Goal: Information Seeking & Learning: Learn about a topic

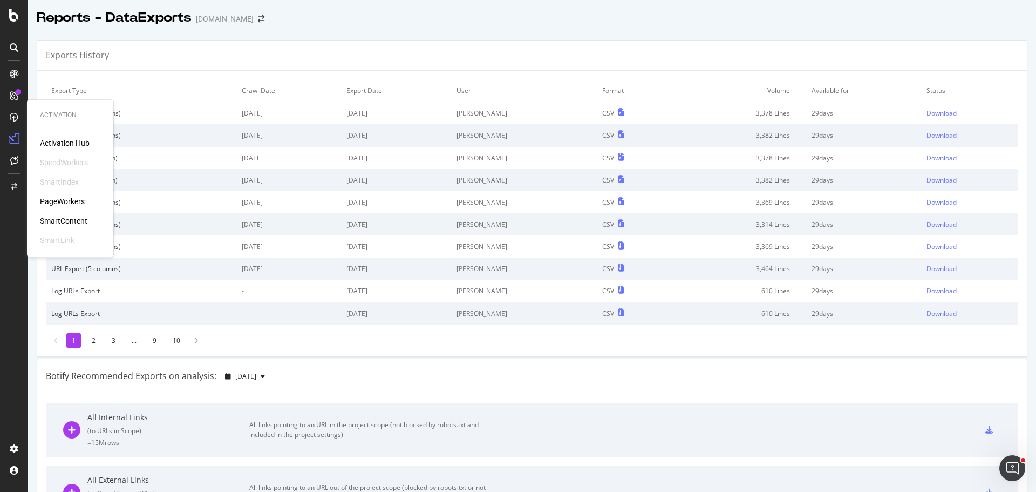
click at [65, 197] on div "PageWorkers" at bounding box center [62, 201] width 45 height 11
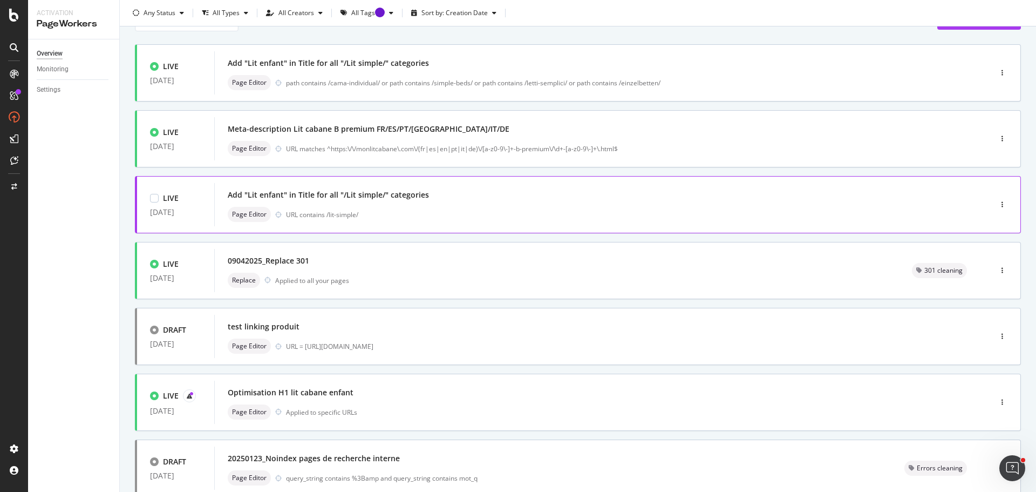
scroll to position [162, 0]
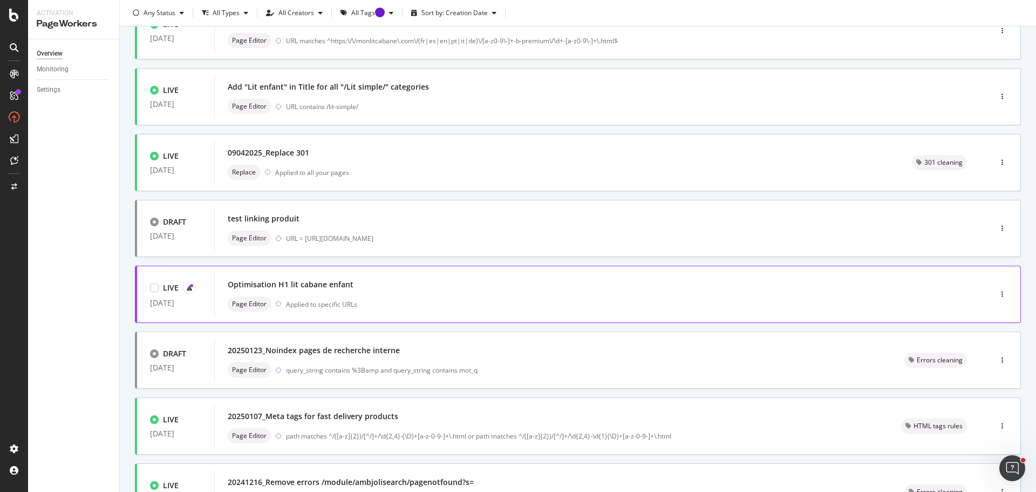
click at [492, 292] on div "Optimisation H1 lit cabane enfant" at bounding box center [587, 284] width 718 height 15
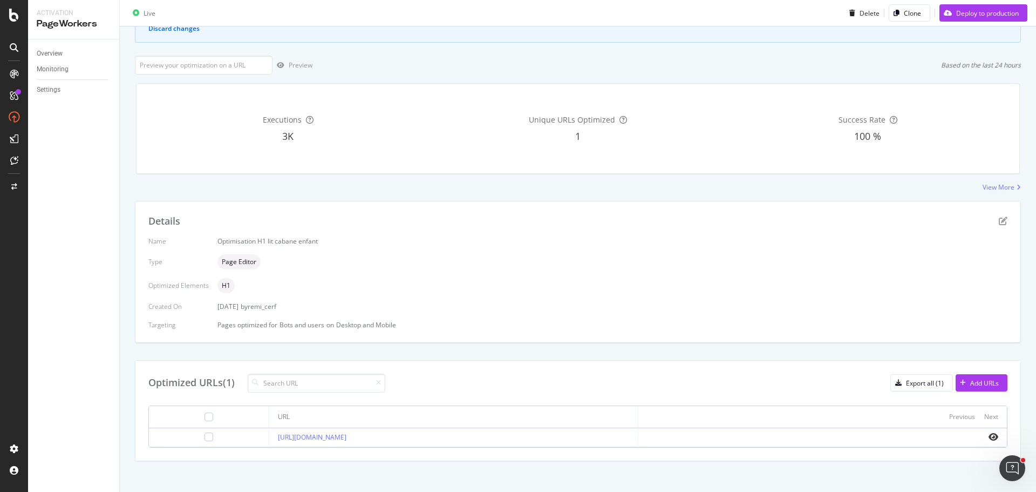
scroll to position [115, 0]
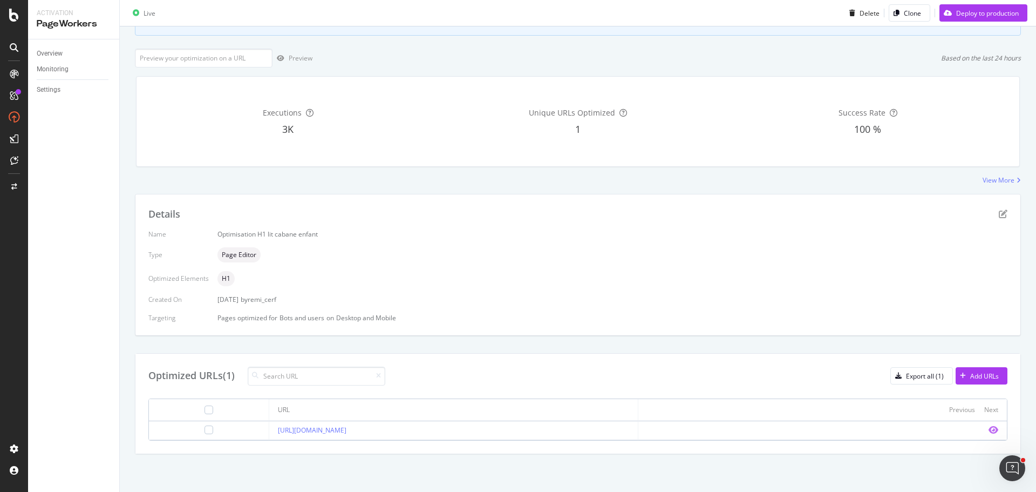
click at [989, 428] on icon "eye" at bounding box center [994, 429] width 10 height 9
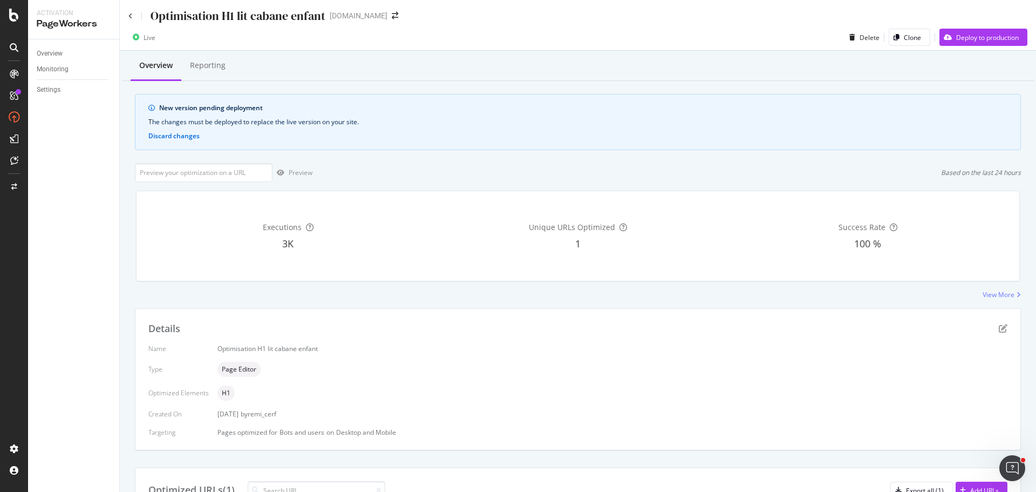
scroll to position [0, 0]
click at [130, 18] on icon at bounding box center [130, 17] width 4 height 6
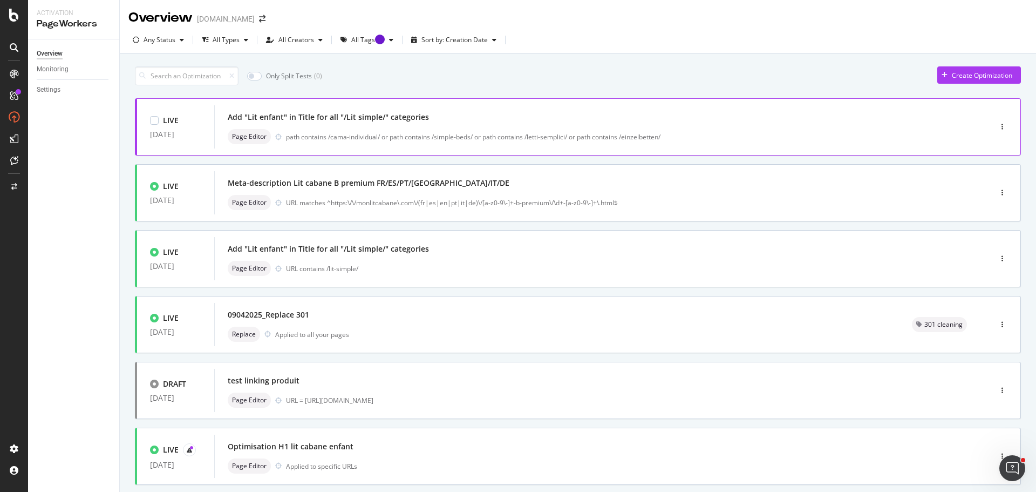
click at [462, 126] on div "Add "Lit enfant" in Title for all "/Lit simple/" categories Page Editor path co…" at bounding box center [587, 127] width 718 height 35
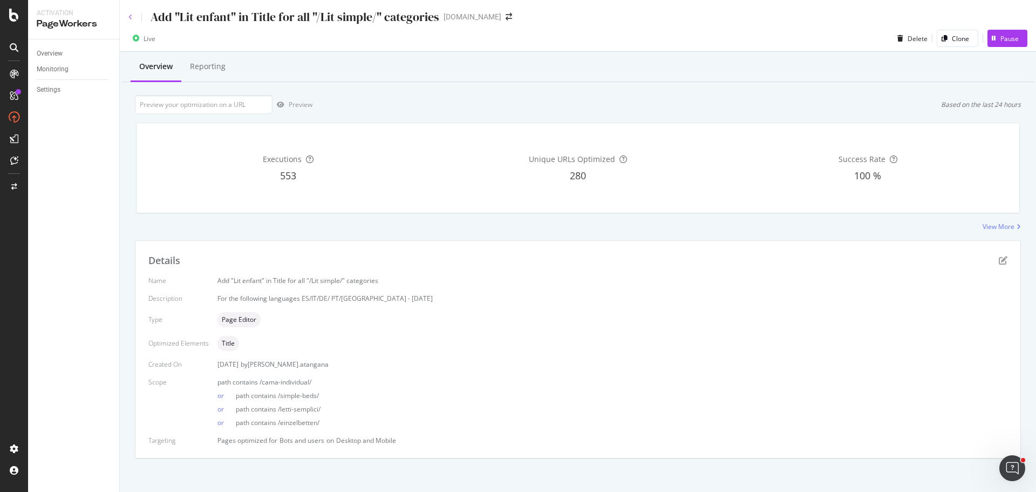
click at [131, 14] on icon at bounding box center [130, 17] width 4 height 6
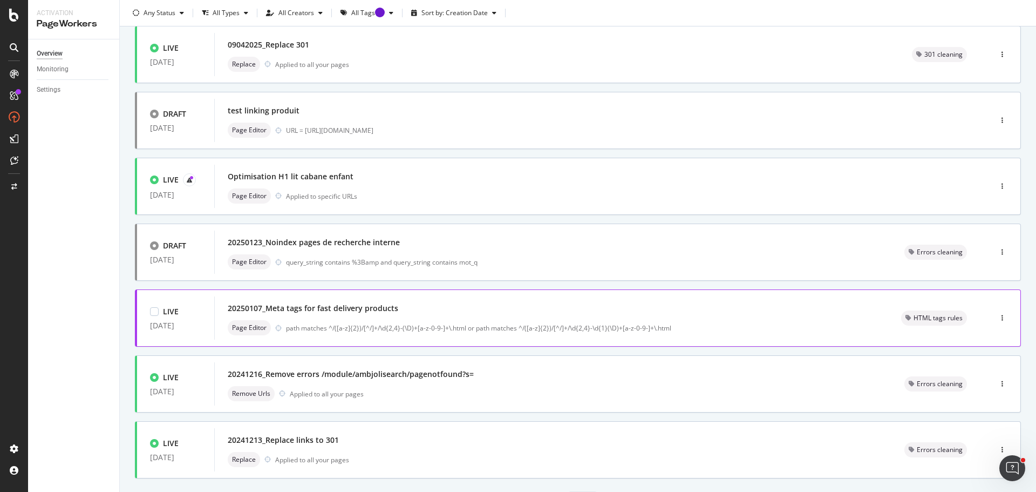
scroll to position [326, 0]
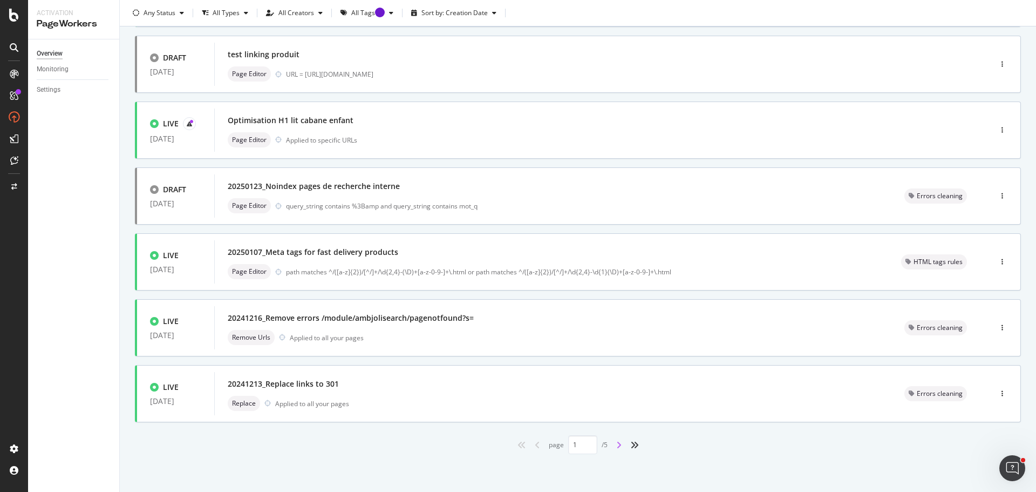
click at [616, 447] on icon "angle-right" at bounding box center [618, 444] width 5 height 9
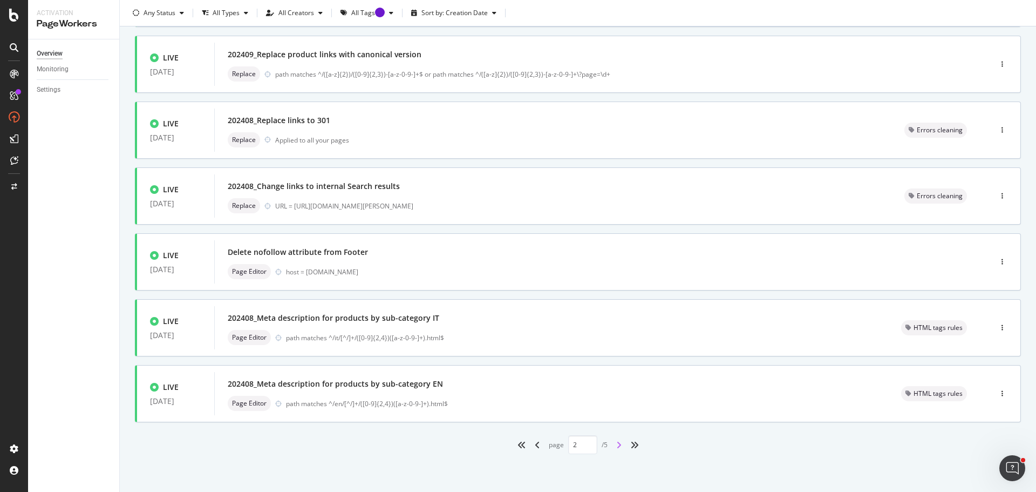
click at [616, 447] on icon "angle-right" at bounding box center [618, 444] width 5 height 9
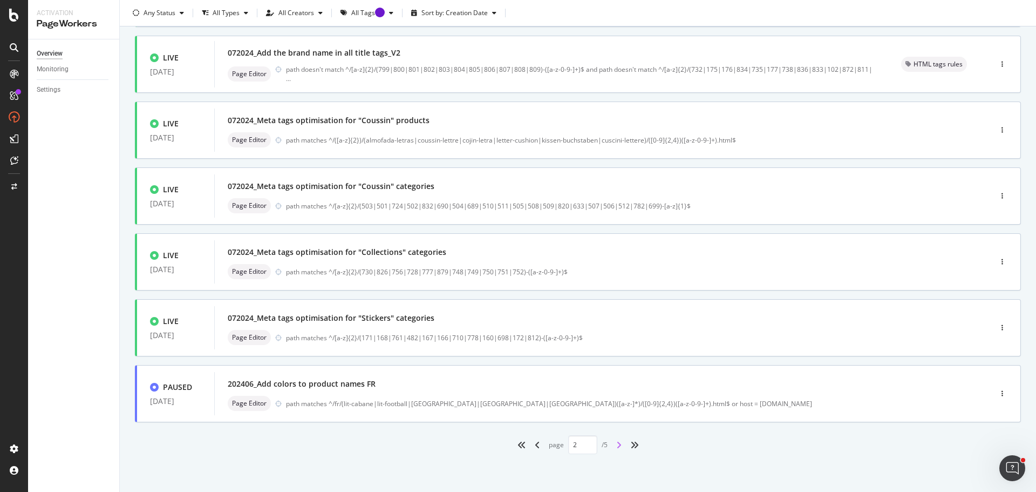
type input "3"
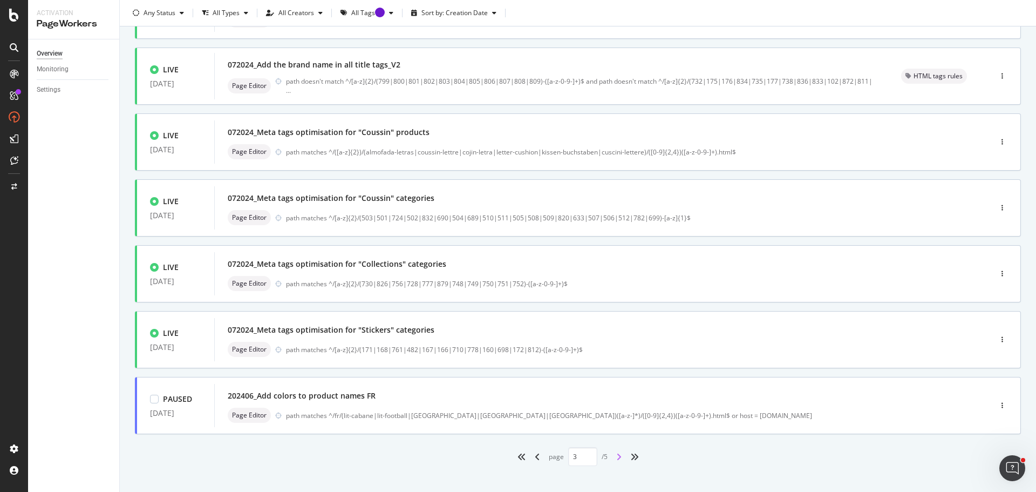
scroll to position [324, 0]
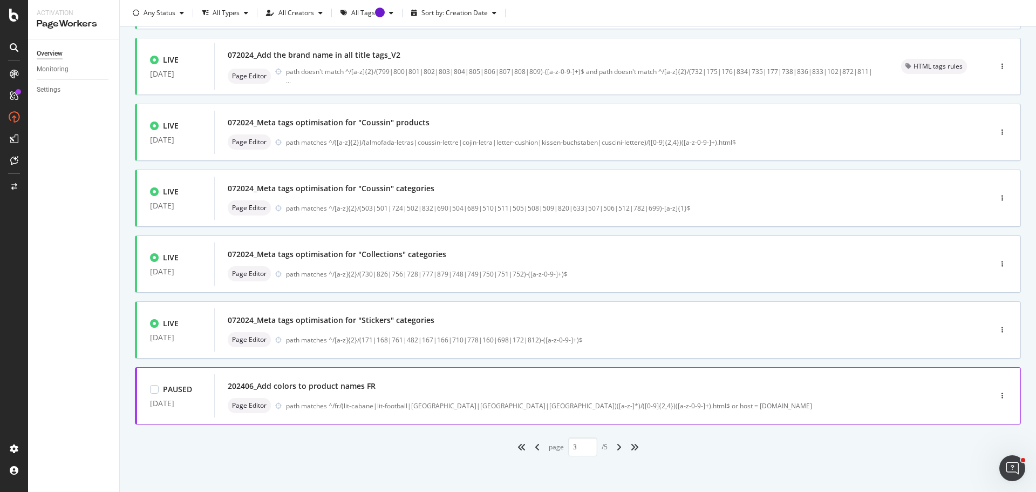
click at [601, 394] on div "202406_Add colors to product names FR Page Editor path matches ^/fr/(lit-cabane…" at bounding box center [587, 395] width 718 height 35
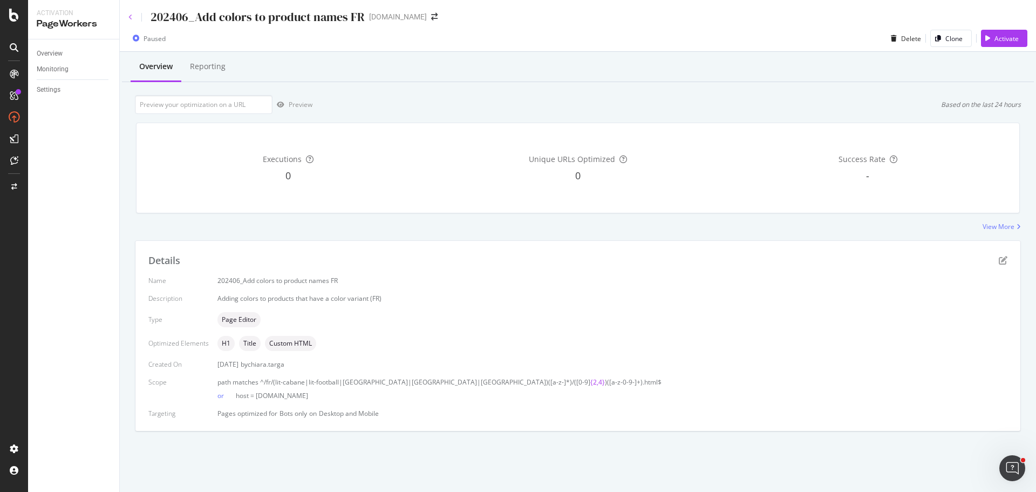
click at [130, 17] on icon at bounding box center [130, 17] width 4 height 6
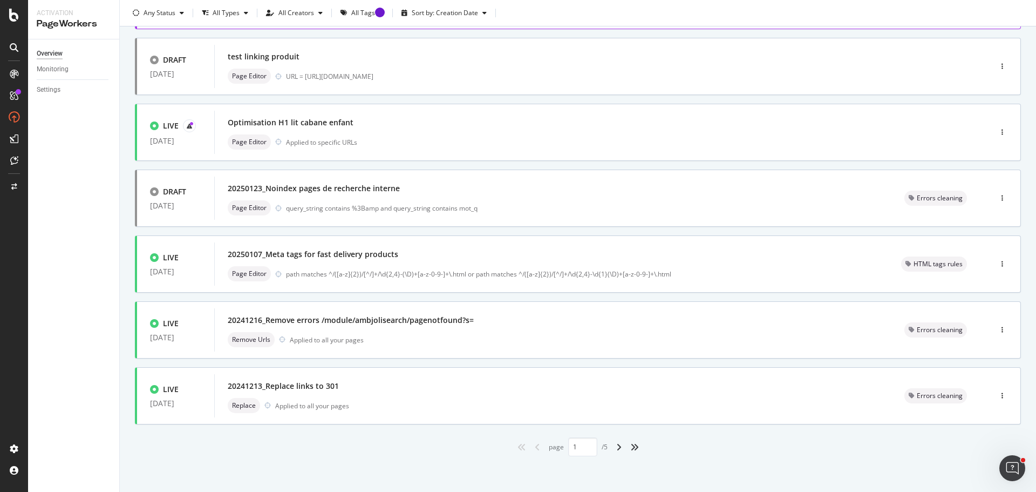
scroll to position [326, 0]
click at [616, 447] on icon "angle-right" at bounding box center [618, 444] width 5 height 9
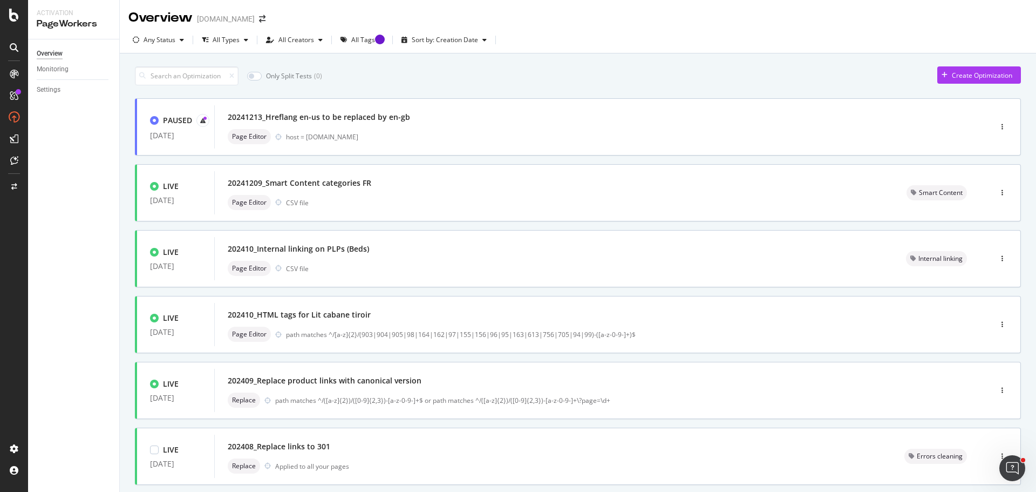
scroll to position [324, 0]
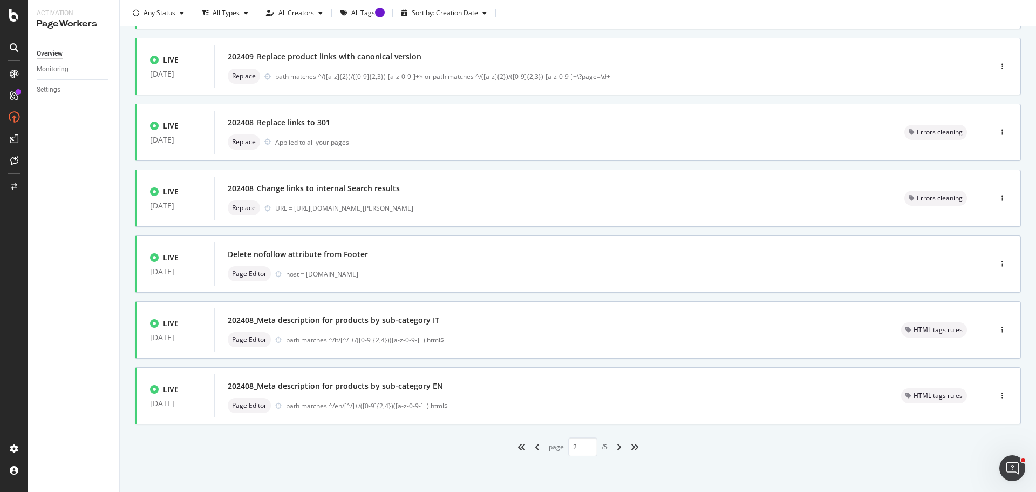
click at [612, 451] on div "angle-right" at bounding box center [619, 446] width 14 height 17
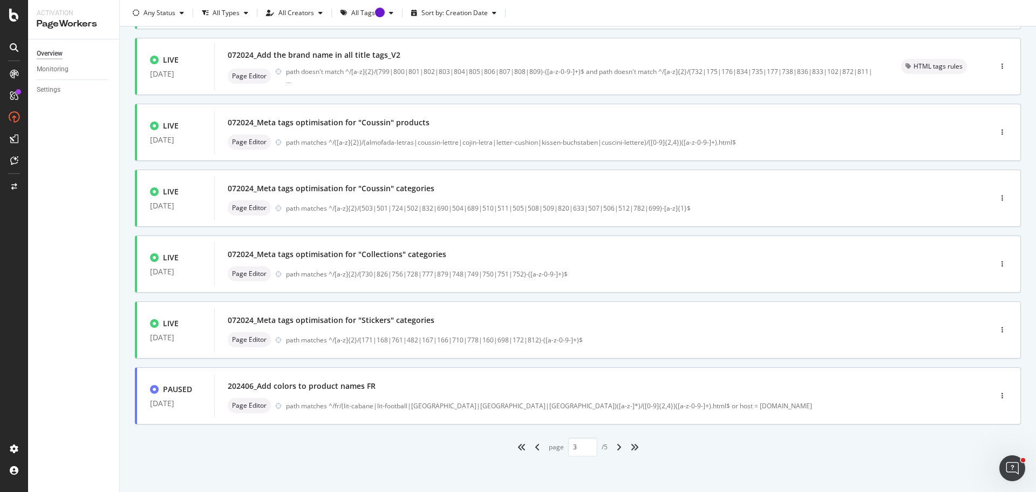
click at [612, 451] on div "angle-right" at bounding box center [619, 446] width 14 height 17
type input "4"
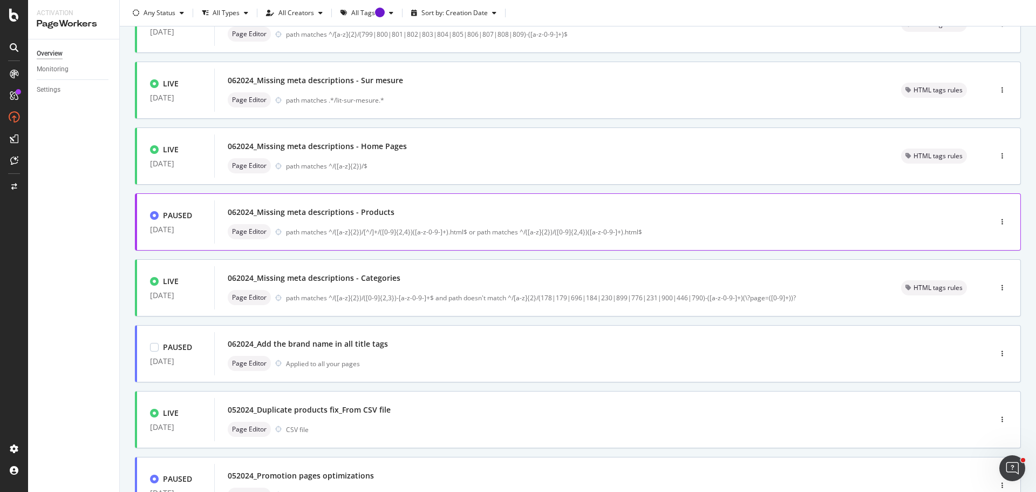
scroll to position [162, 0]
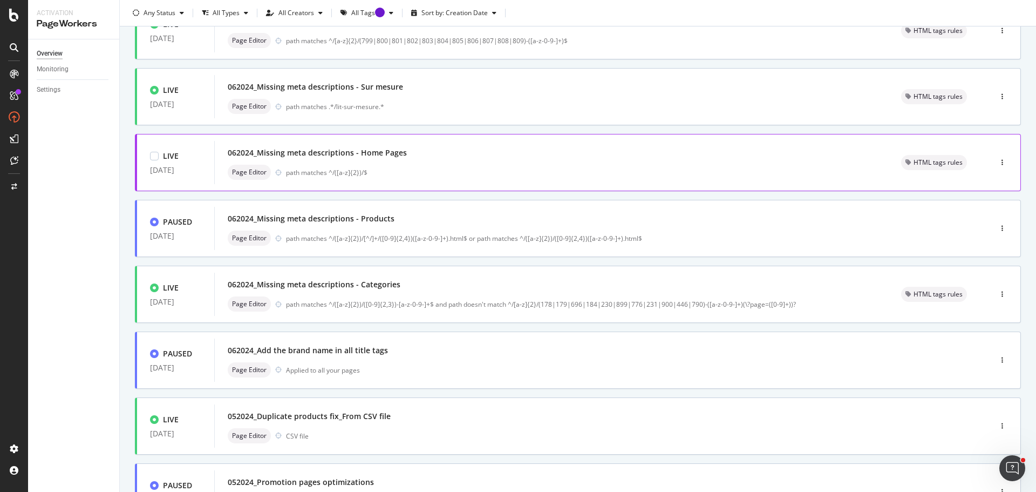
click at [456, 180] on div "Page Editor path matches ^/([a-z]{2})/$" at bounding box center [552, 172] width 648 height 15
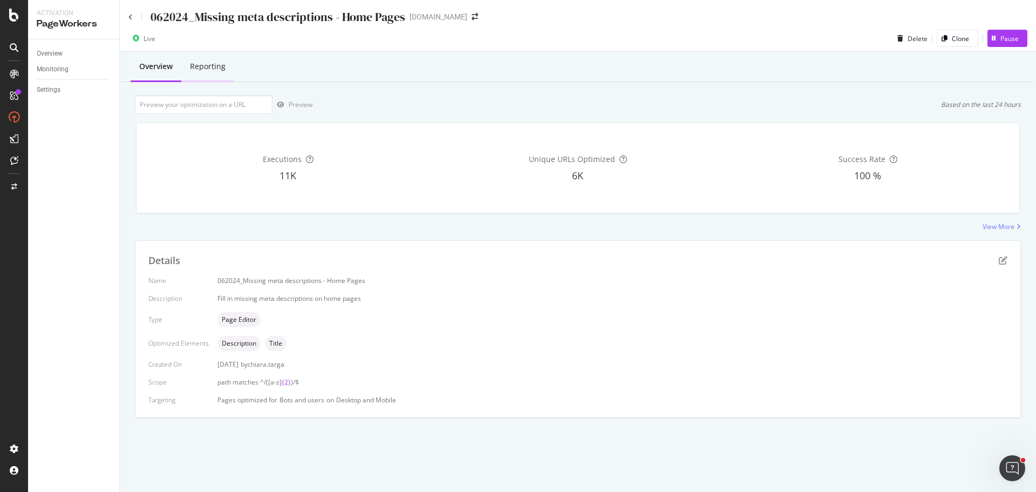
click at [224, 66] on div "Reporting" at bounding box center [208, 66] width 36 height 11
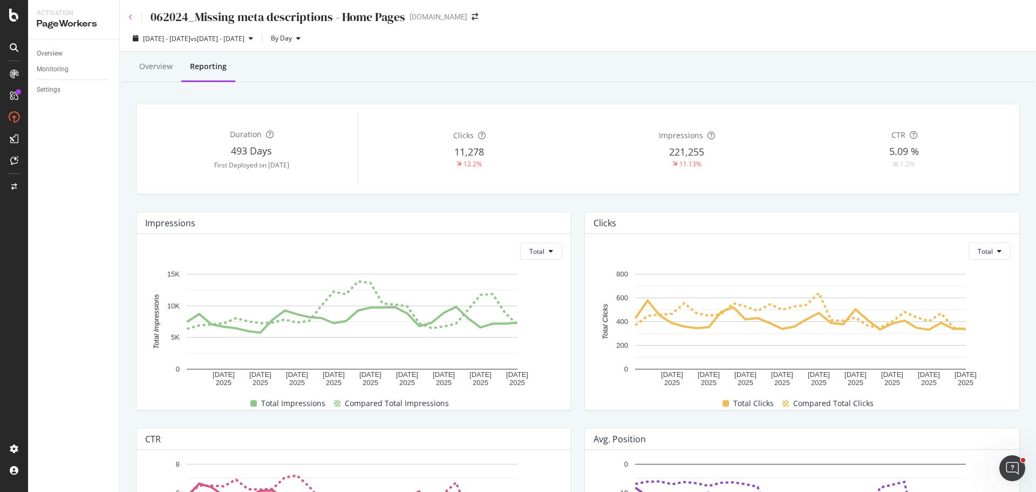
click at [128, 14] on icon at bounding box center [130, 17] width 4 height 6
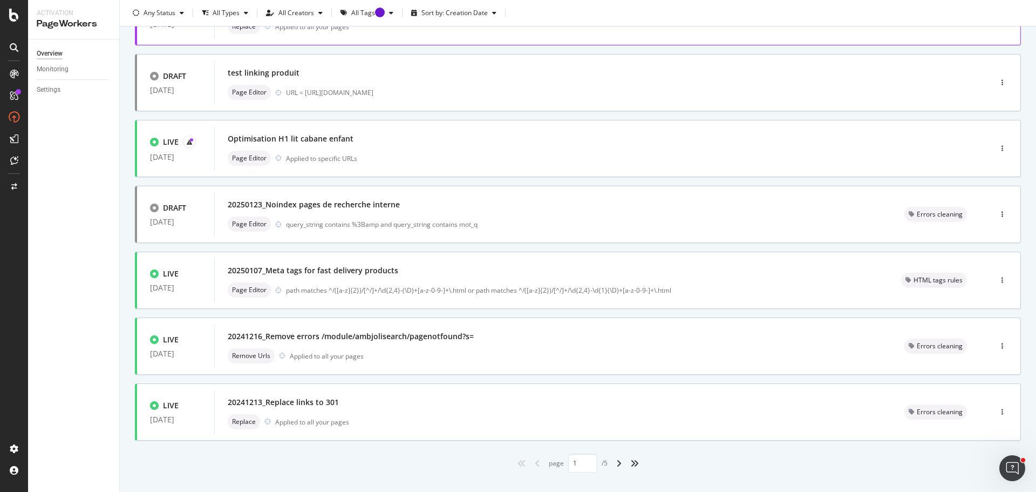
scroll to position [326, 0]
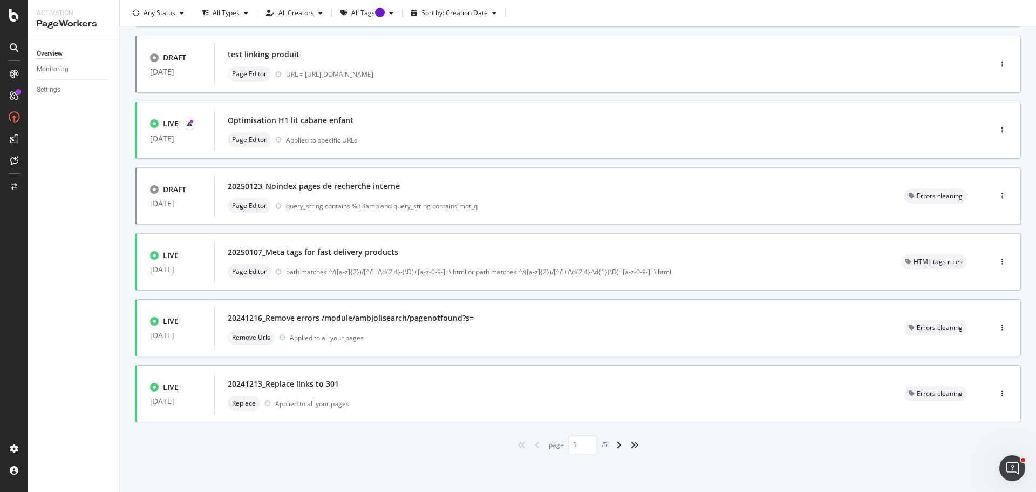
click at [636, 445] on div "angles-right" at bounding box center [634, 444] width 17 height 17
type input "5"
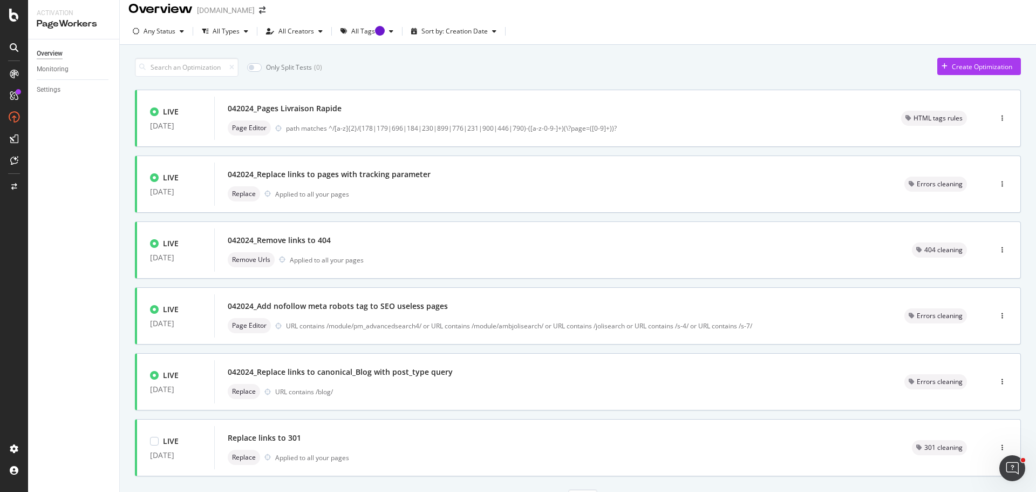
scroll to position [0, 0]
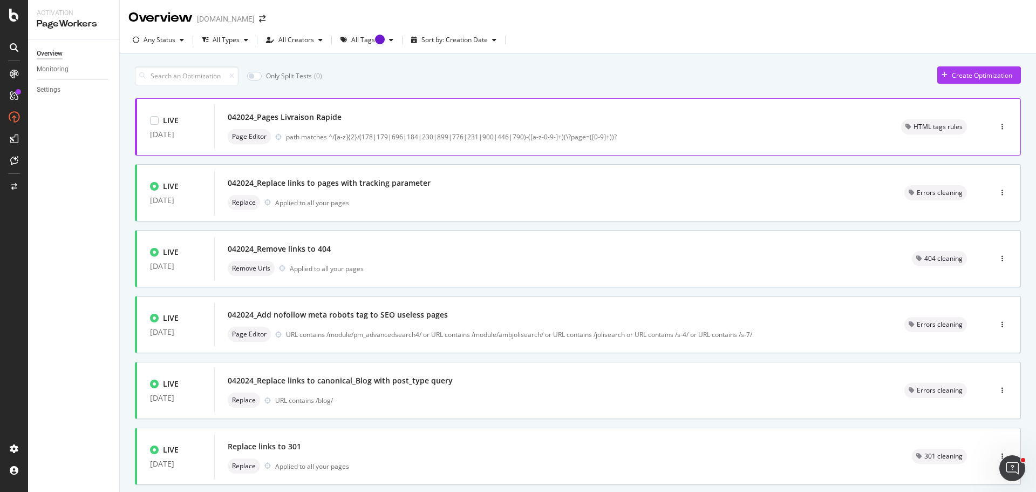
click at [424, 147] on div "042024_Pages Livraison Rapide Page Editor path matches ^/[a-z]{2}/(178|179|696|…" at bounding box center [551, 126] width 674 height 43
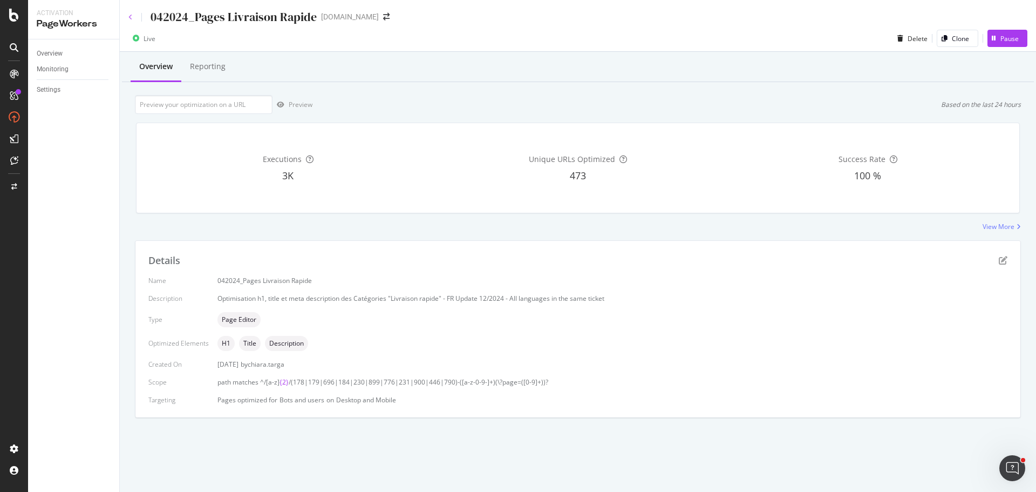
click at [130, 14] on icon at bounding box center [130, 17] width 4 height 6
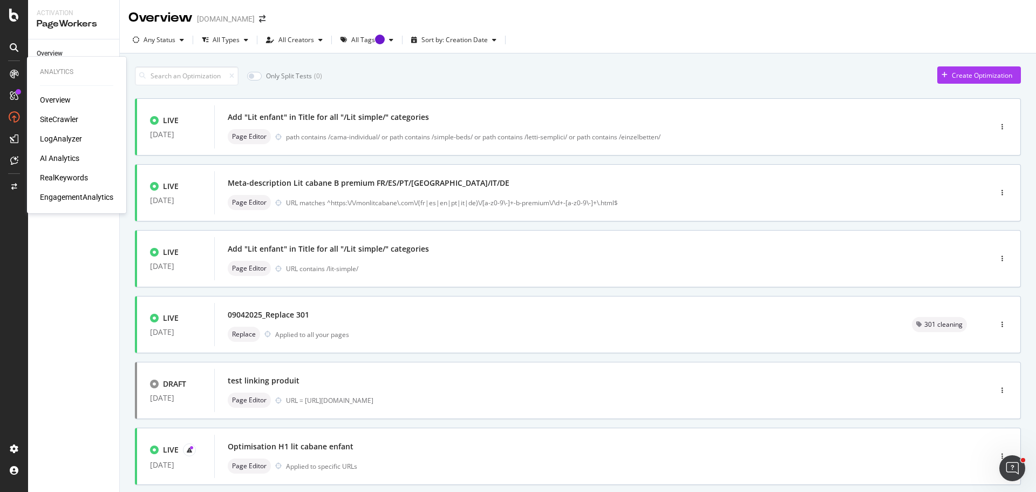
click at [62, 117] on div "SiteCrawler" at bounding box center [59, 119] width 38 height 11
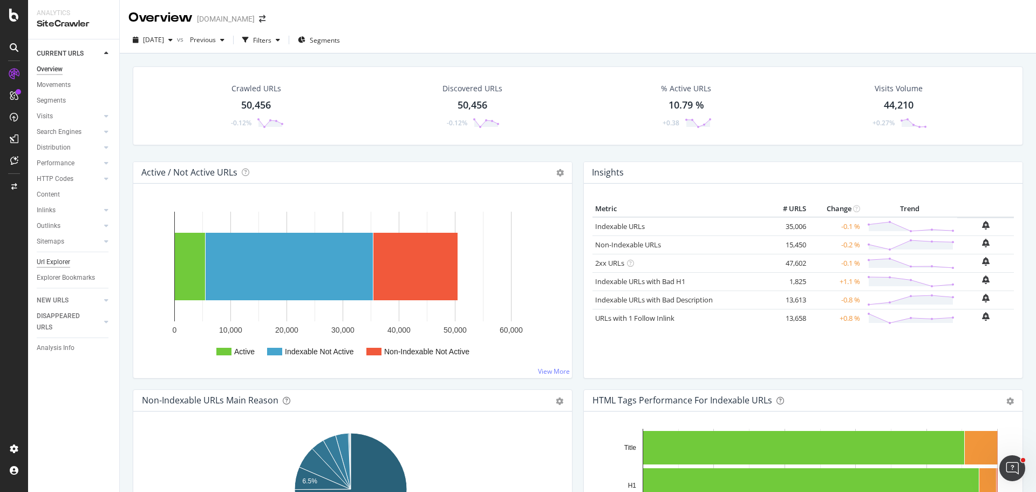
click at [63, 267] on div "Url Explorer" at bounding box center [53, 261] width 33 height 11
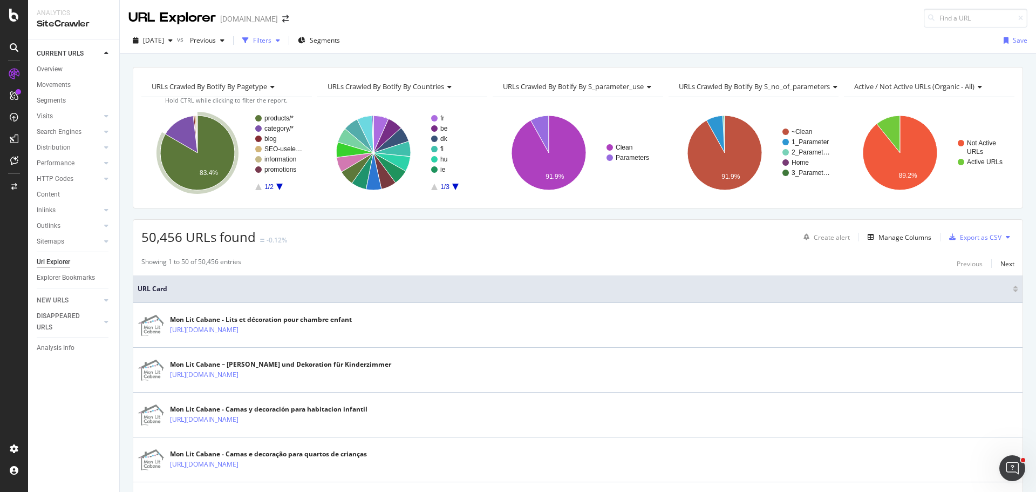
click at [271, 40] on div "Filters" at bounding box center [262, 40] width 18 height 9
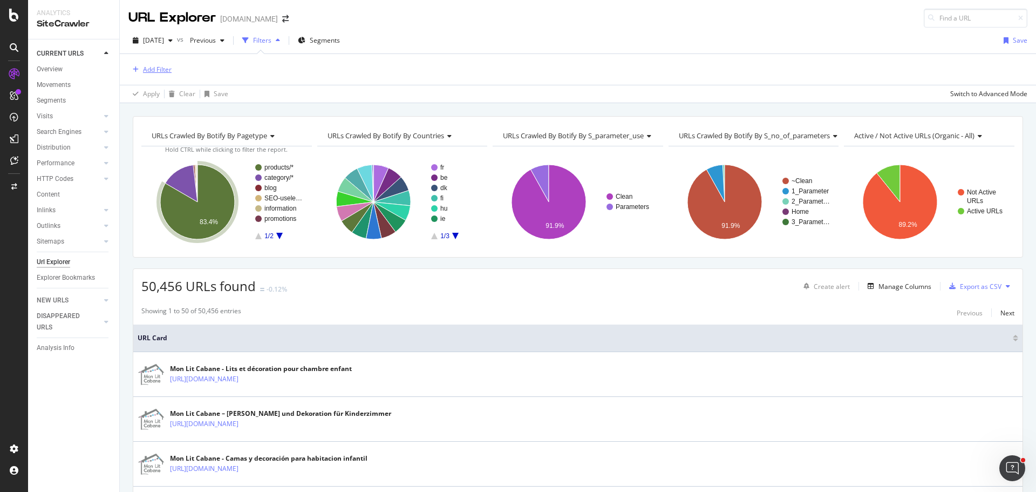
click at [161, 70] on div "Add Filter" at bounding box center [157, 69] width 29 height 9
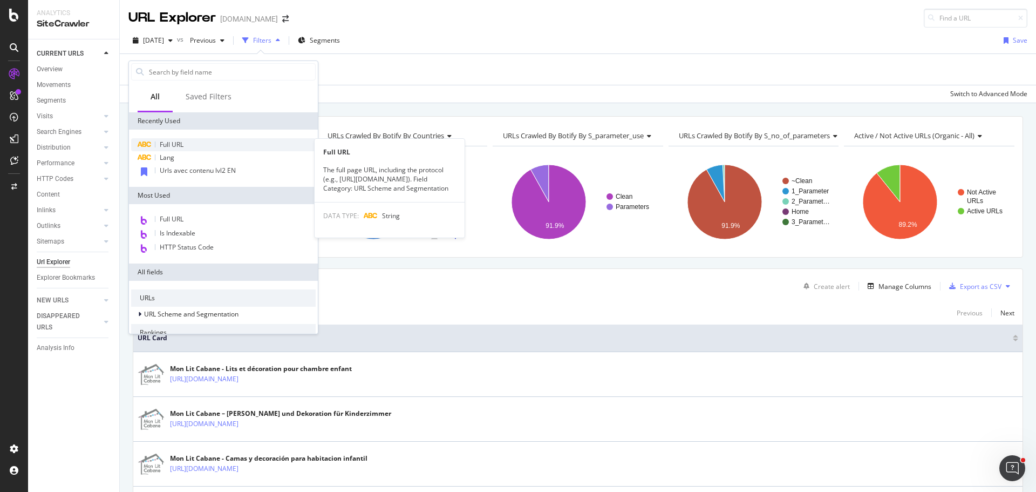
click at [194, 140] on div "Full URL" at bounding box center [223, 144] width 185 height 13
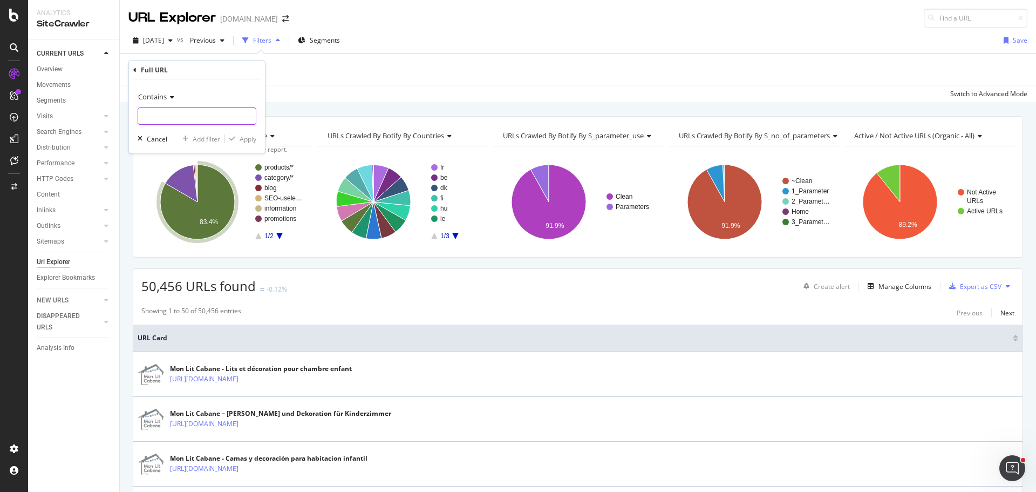
click at [184, 120] on input "text" at bounding box center [197, 115] width 118 height 17
paste input "[URL][DOMAIN_NAME]"
type input "[URL][DOMAIN_NAME]"
click at [238, 138] on div "button" at bounding box center [232, 138] width 15 height 6
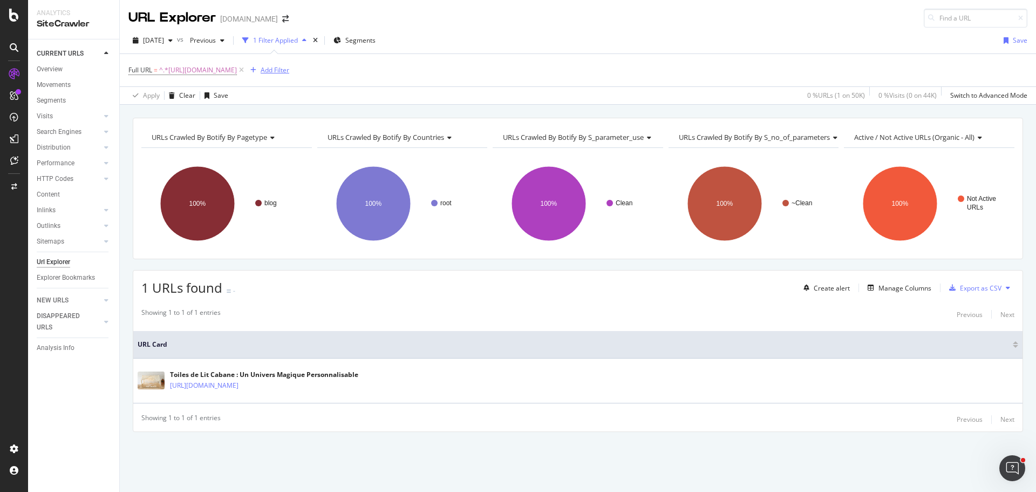
click at [289, 72] on div "Add Filter" at bounding box center [275, 69] width 29 height 9
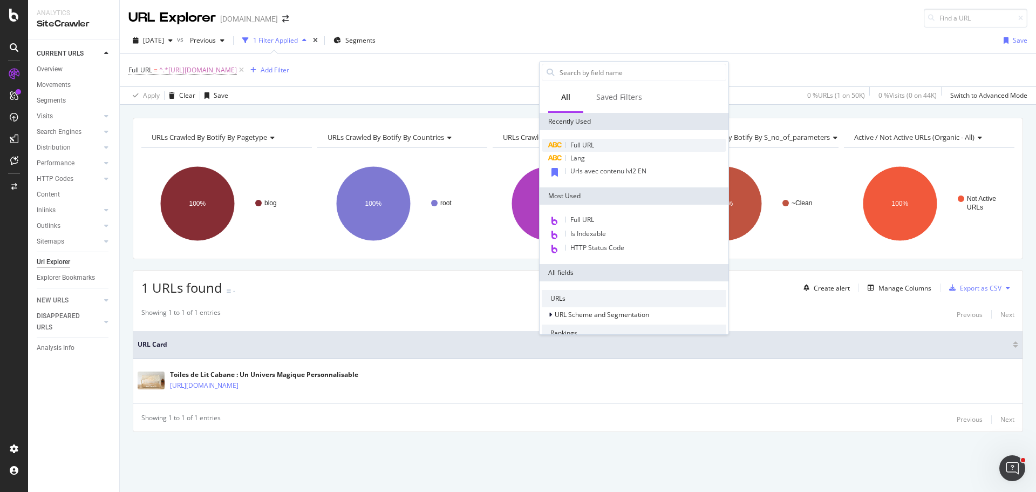
click at [610, 139] on div "Full URL" at bounding box center [634, 145] width 185 height 13
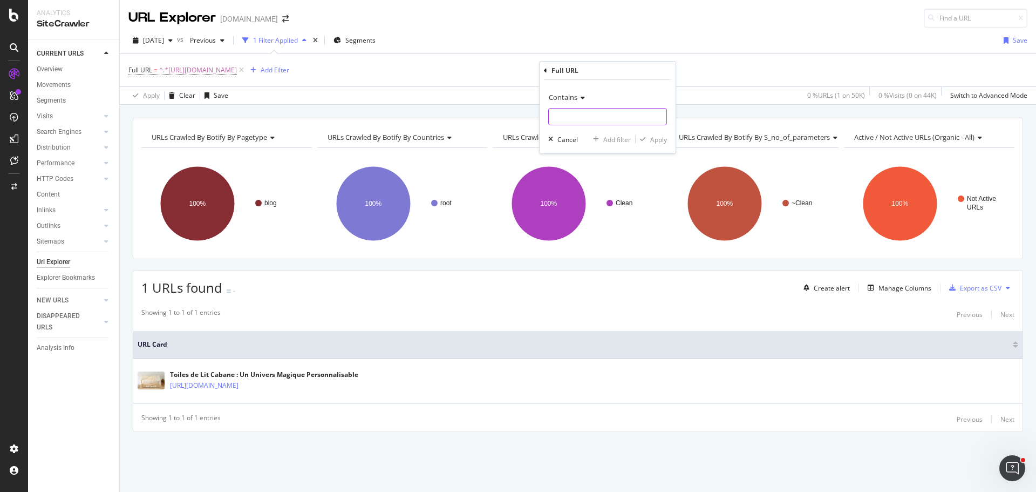
click at [585, 113] on input "text" at bounding box center [608, 116] width 118 height 17
paste input "[URL][DOMAIN_NAME]"
type input "[URL][DOMAIN_NAME]"
click at [614, 143] on div "Add filter" at bounding box center [617, 139] width 28 height 9
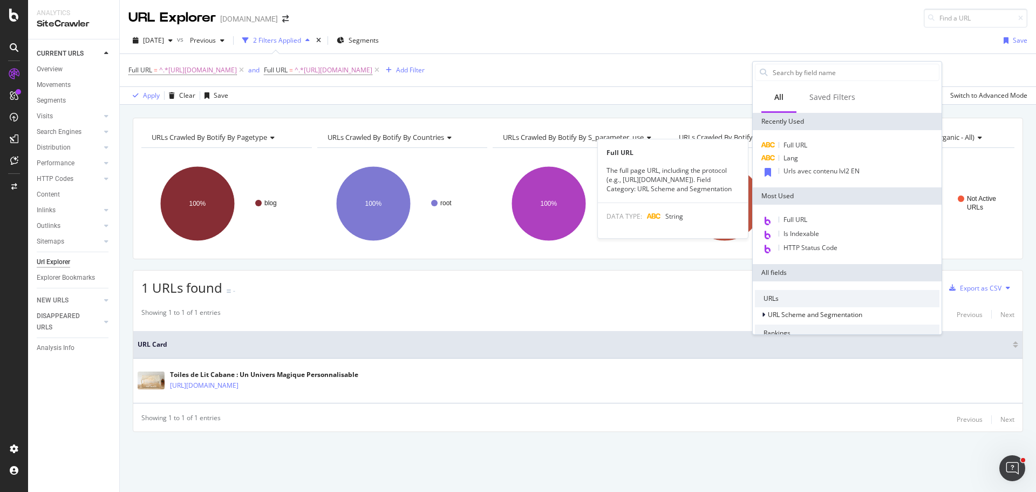
click at [801, 146] on span "Full URL" at bounding box center [795, 144] width 24 height 9
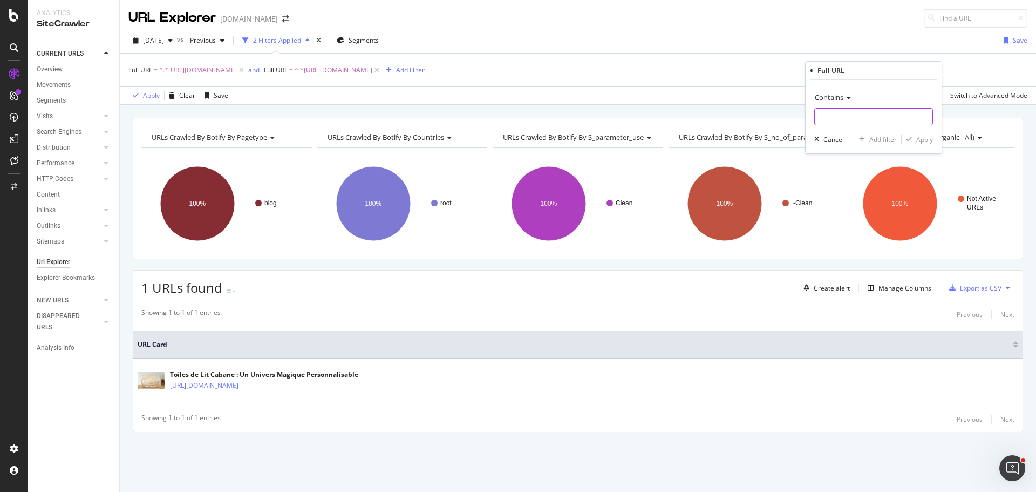
click at [862, 114] on input "text" at bounding box center [874, 116] width 118 height 17
paste input "[URL][DOMAIN_NAME][PERSON_NAME]"
type input "[URL][DOMAIN_NAME][PERSON_NAME]"
click at [873, 133] on div "Contains [URL][DOMAIN_NAME][PERSON_NAME] Cancel Add filter Apply" at bounding box center [874, 116] width 136 height 73
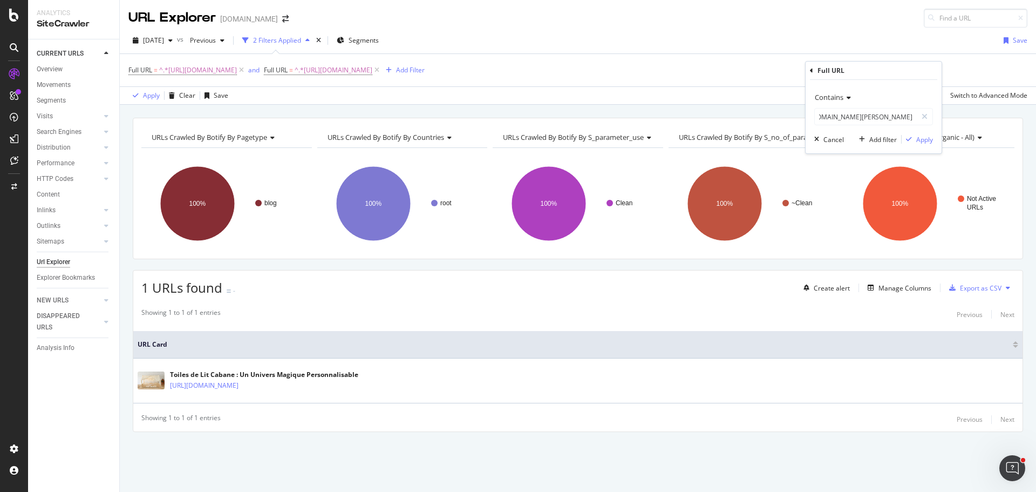
scroll to position [0, 0]
click at [875, 137] on div "Add filter" at bounding box center [883, 139] width 28 height 9
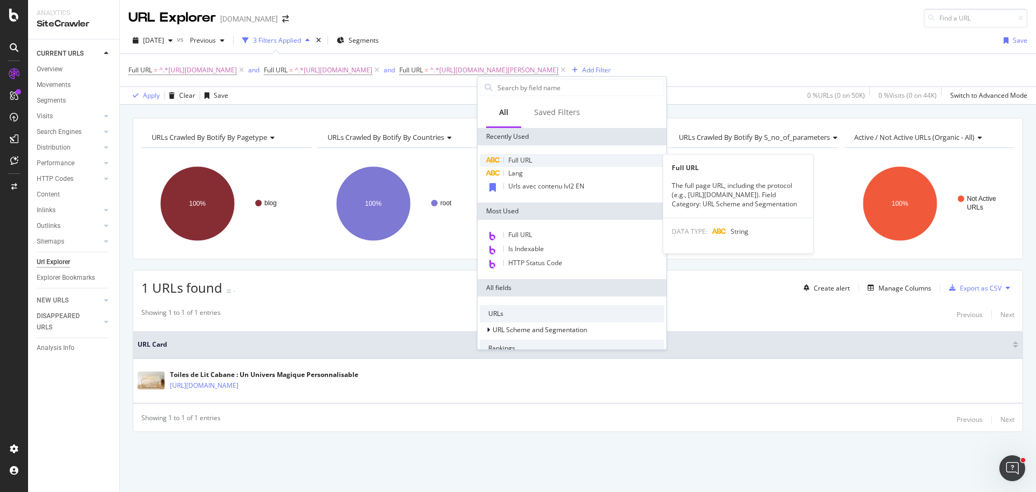
click at [522, 162] on span "Full URL" at bounding box center [520, 159] width 24 height 9
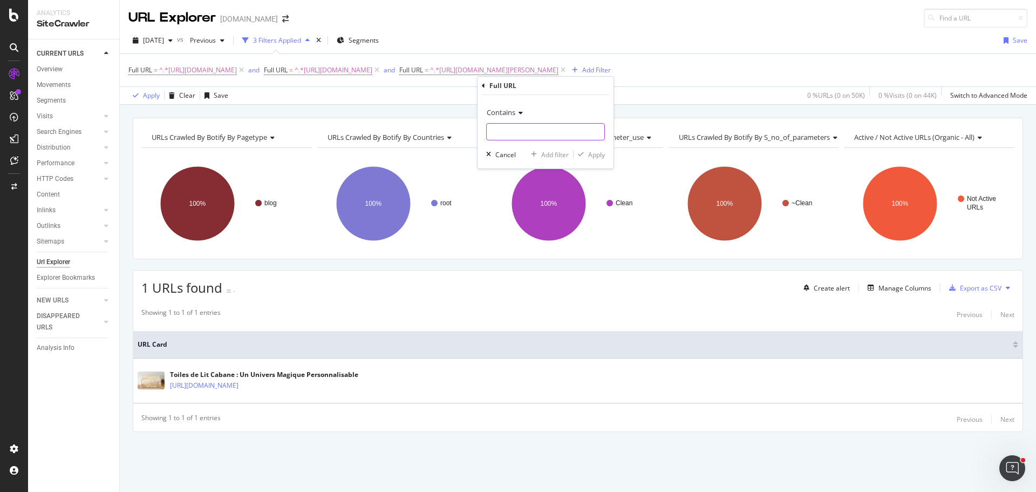
click at [529, 138] on input "text" at bounding box center [546, 131] width 118 height 17
paste input "[URL][DOMAIN_NAME]"
type input "[URL][DOMAIN_NAME]"
drag, startPoint x: 554, startPoint y: 155, endPoint x: 605, endPoint y: 150, distance: 51.5
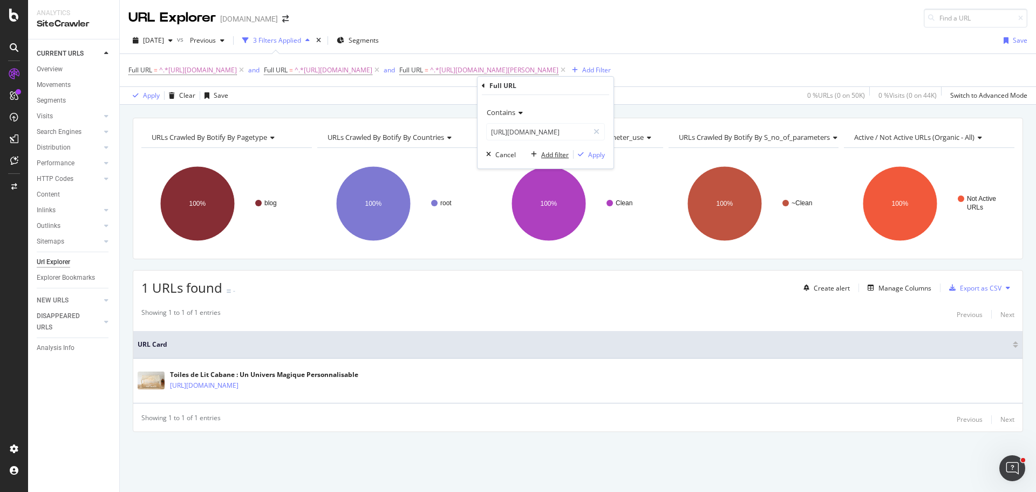
click at [554, 155] on div "Add filter" at bounding box center [555, 154] width 28 height 9
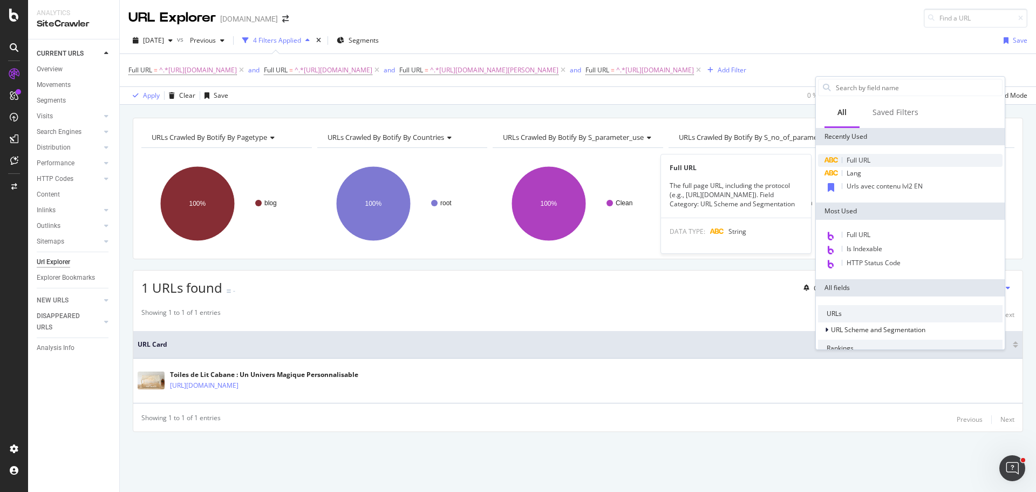
click at [877, 159] on div "Full URL" at bounding box center [910, 160] width 185 height 13
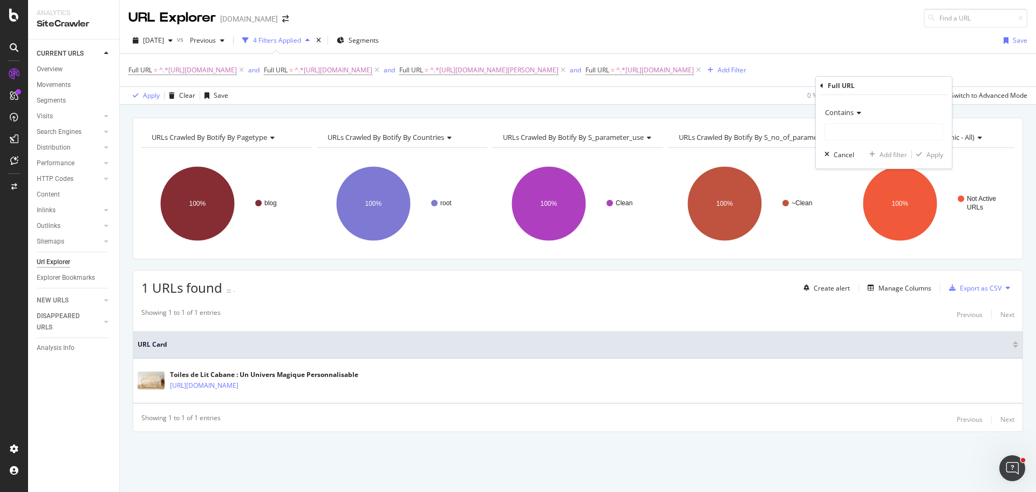
click at [862, 141] on div "Contains Cancel Add filter Apply" at bounding box center [884, 131] width 136 height 73
click at [864, 135] on input "text" at bounding box center [884, 131] width 118 height 17
paste input "[URL][DOMAIN_NAME][PERSON_NAME]"
type input "[URL][DOMAIN_NAME][PERSON_NAME]"
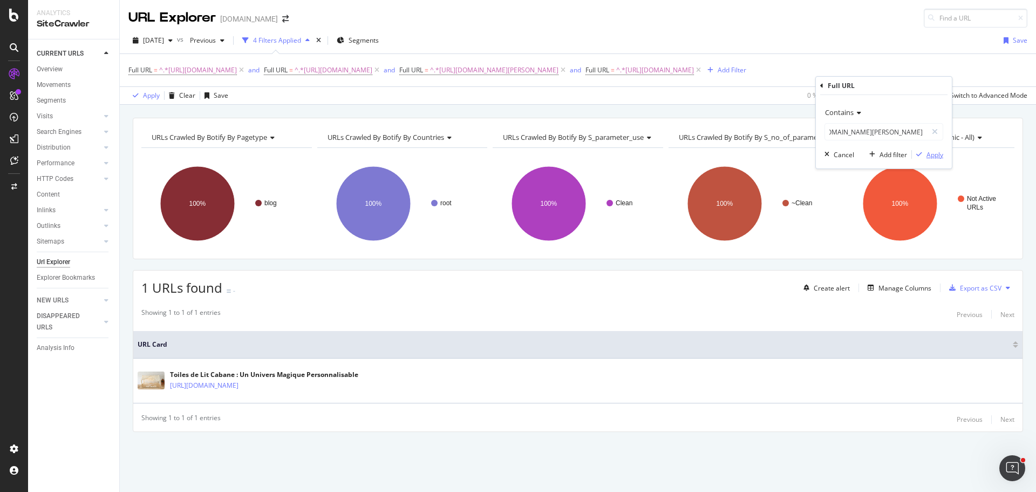
click at [938, 156] on div "Apply" at bounding box center [934, 154] width 17 height 9
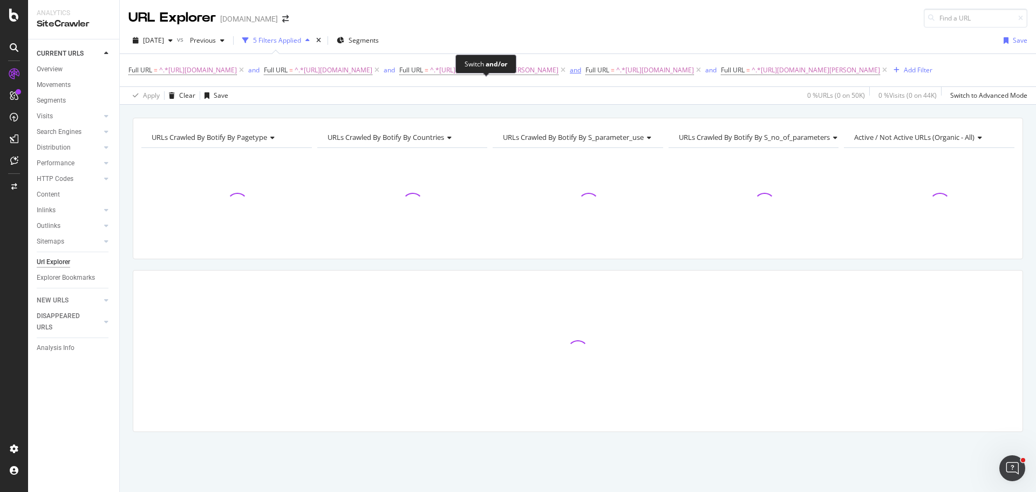
click at [570, 74] on div "and" at bounding box center [575, 69] width 11 height 9
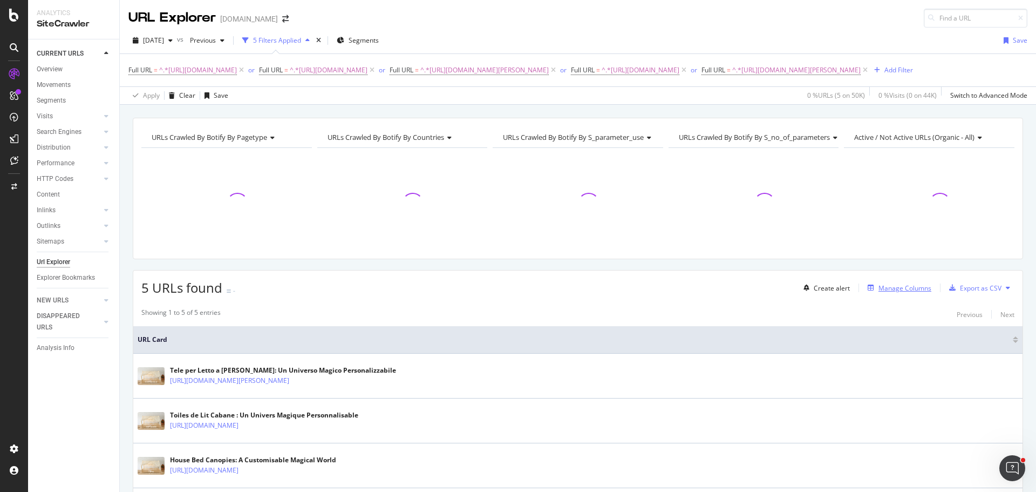
click at [890, 292] on div "Manage Columns" at bounding box center [904, 287] width 53 height 9
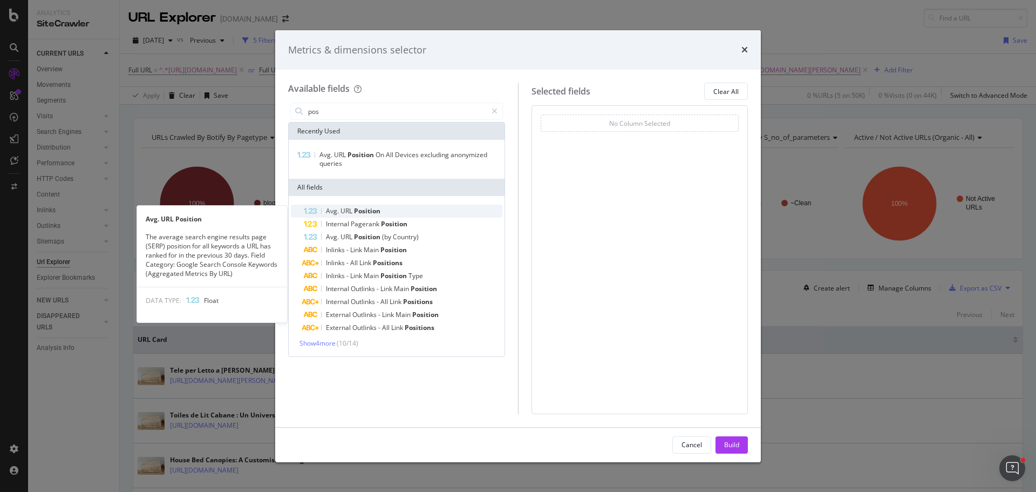
click at [386, 208] on div "Avg. URL Position" at bounding box center [403, 211] width 199 height 13
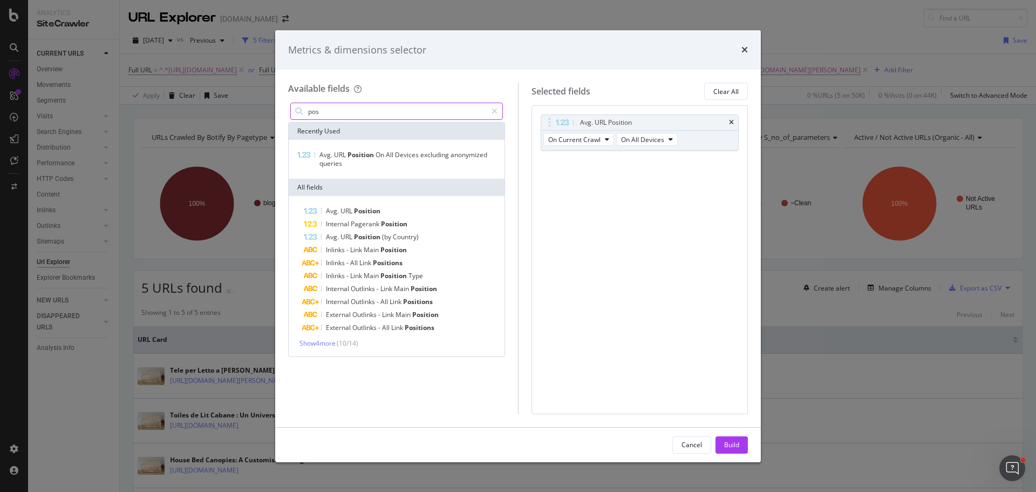
click at [381, 116] on input "pos" at bounding box center [397, 111] width 180 height 16
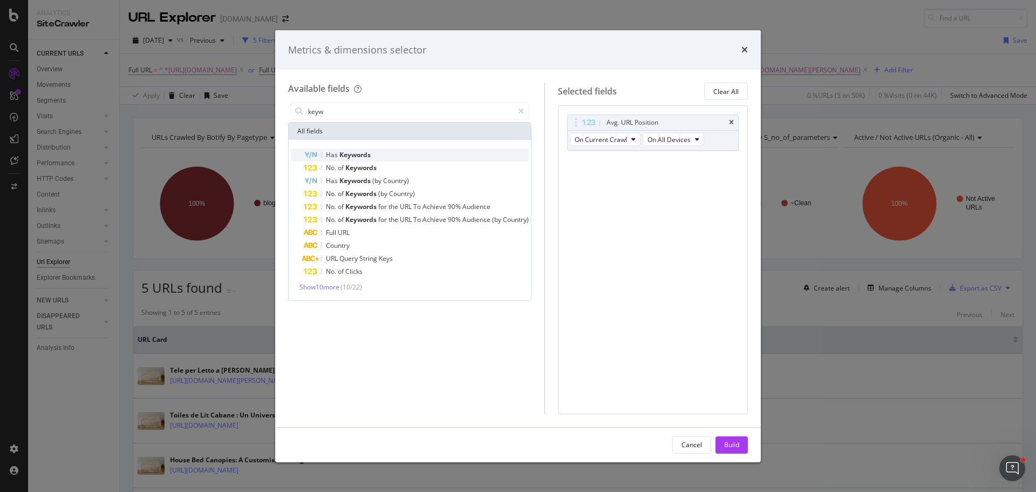
click at [376, 154] on div "Has Keywords" at bounding box center [416, 154] width 225 height 13
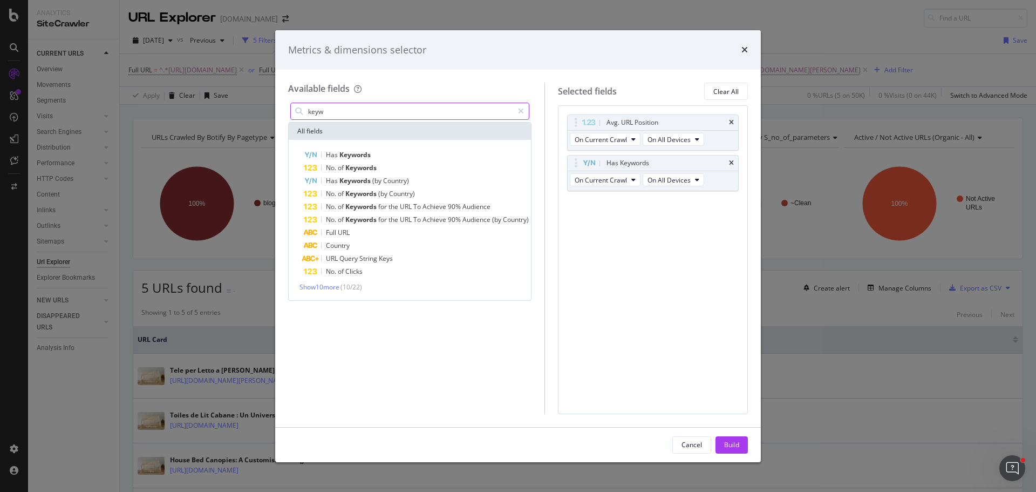
click at [379, 111] on input "keyw" at bounding box center [410, 111] width 206 height 16
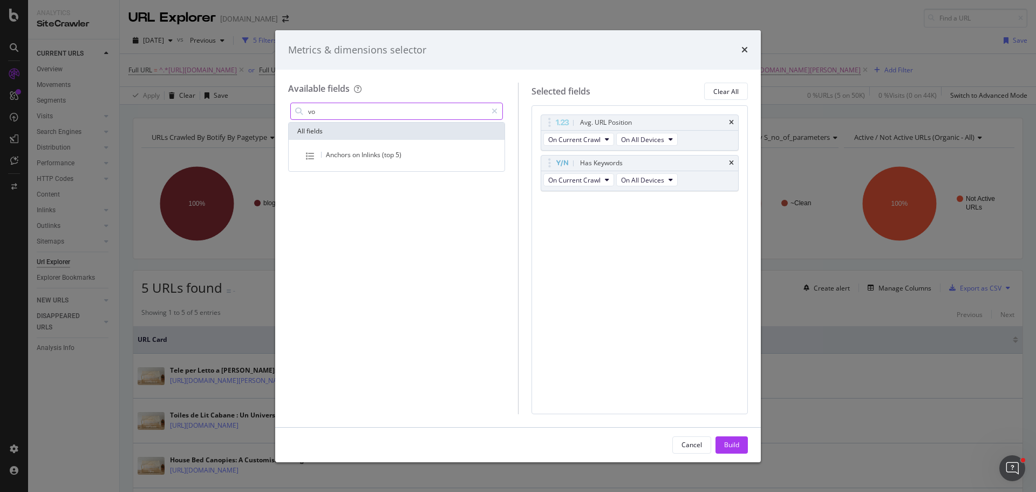
type input "v"
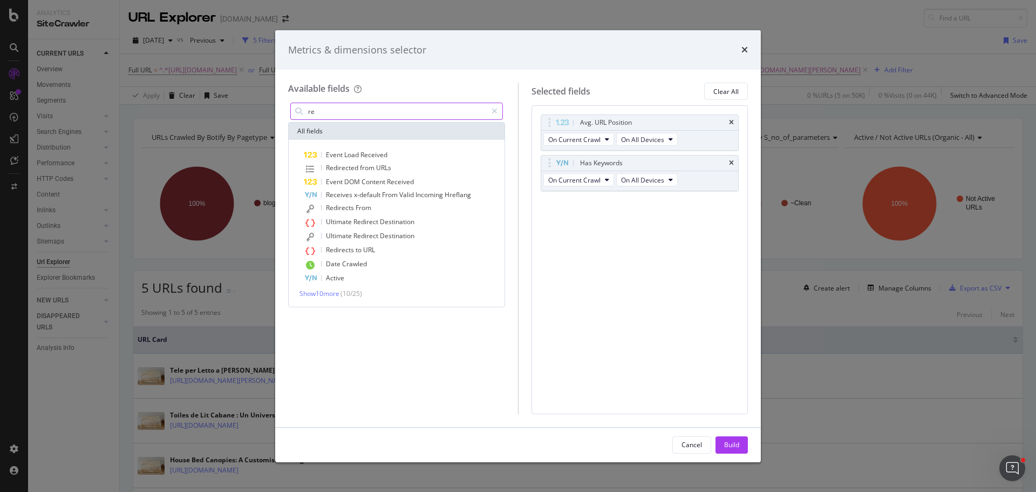
type input "r"
type input "s"
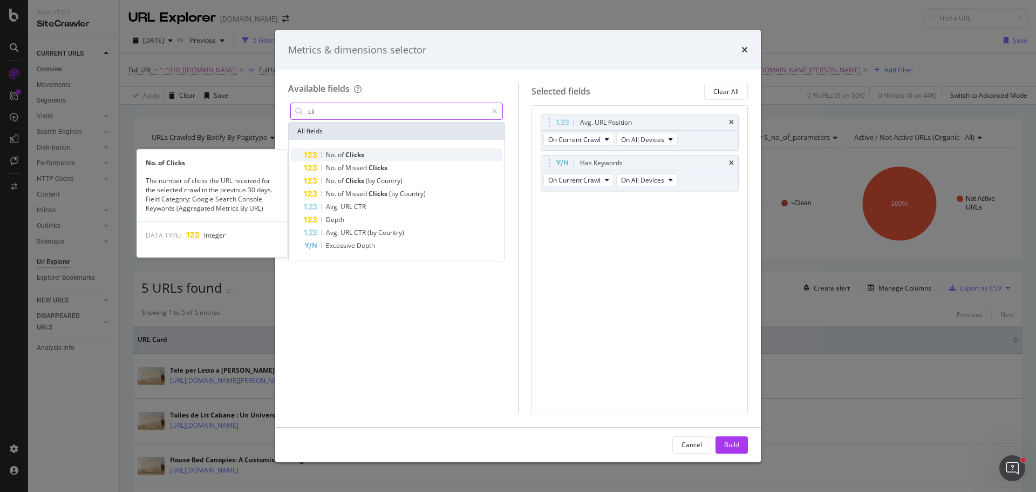
type input "cli"
click at [350, 152] on span "Clicks" at bounding box center [354, 154] width 19 height 9
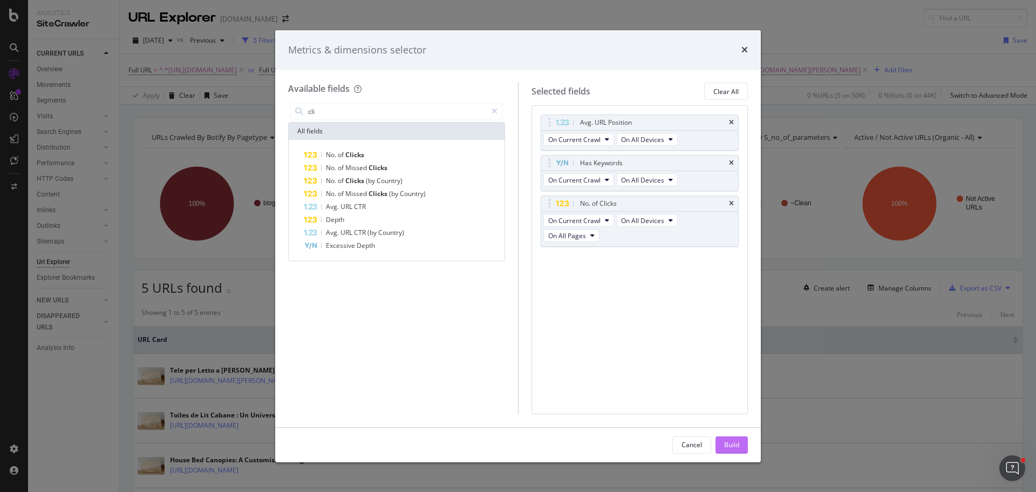
click at [728, 437] on div "Build" at bounding box center [731, 445] width 15 height 16
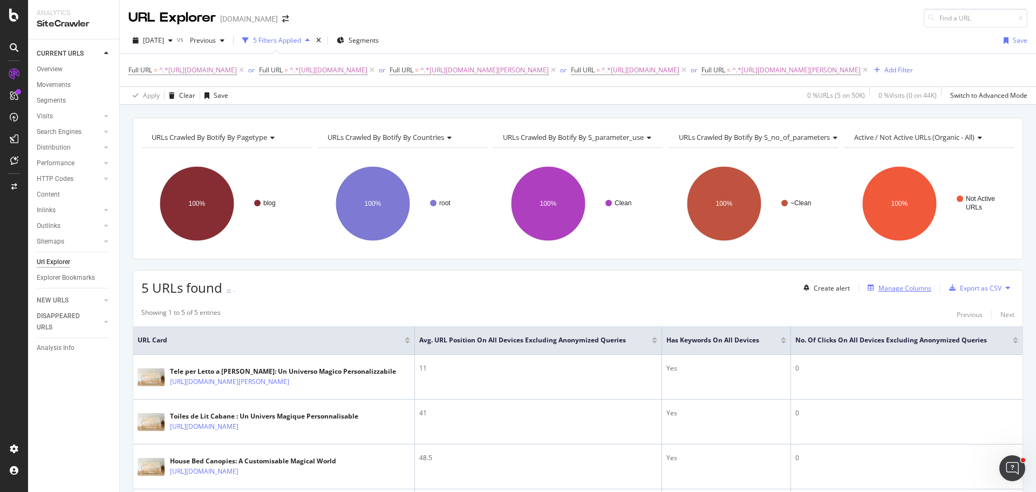
click at [897, 292] on div "Manage Columns" at bounding box center [904, 287] width 53 height 9
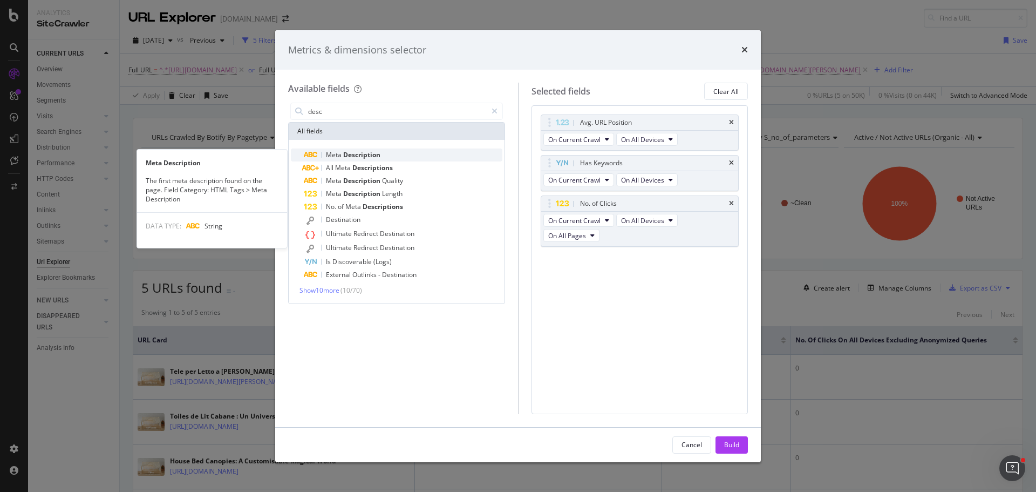
click at [425, 150] on div "Meta Description" at bounding box center [403, 154] width 199 height 13
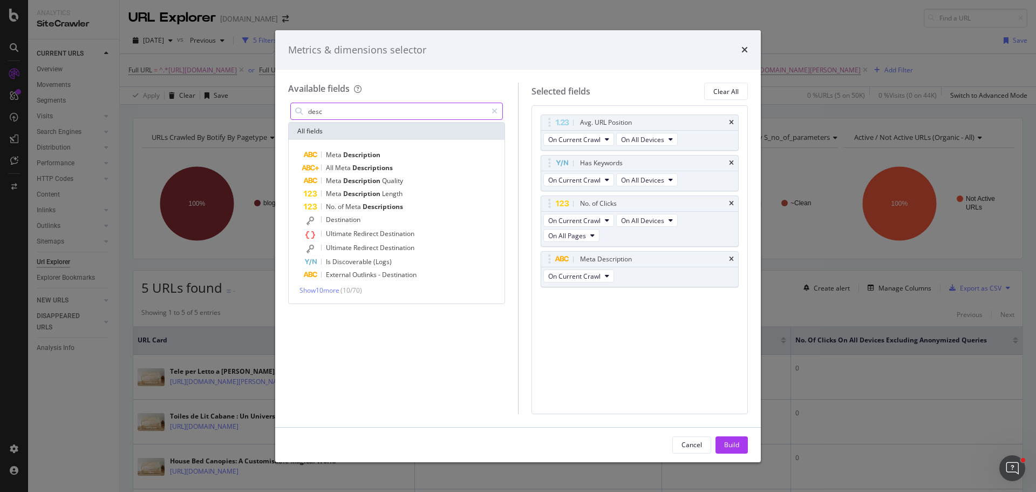
click at [380, 111] on input "desc" at bounding box center [397, 111] width 180 height 16
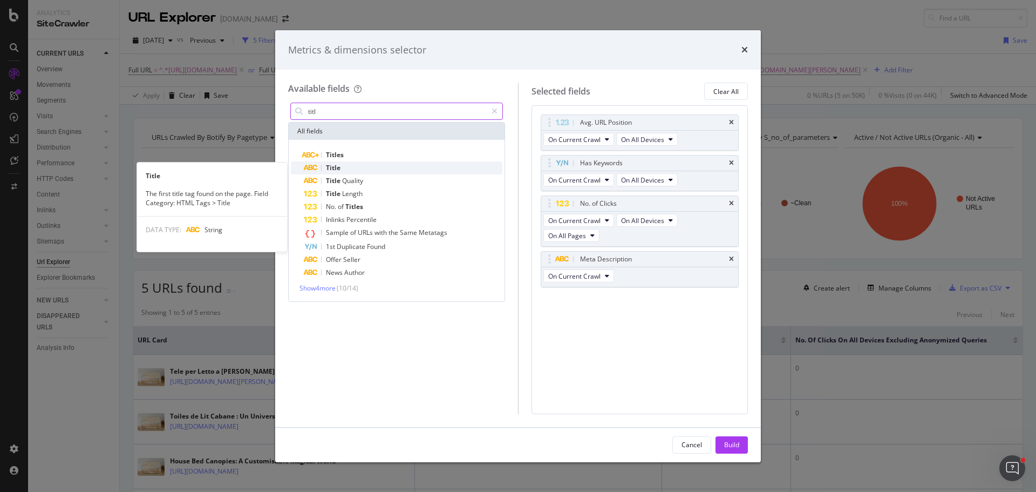
type input "titl"
click at [371, 167] on div "Title" at bounding box center [403, 167] width 199 height 13
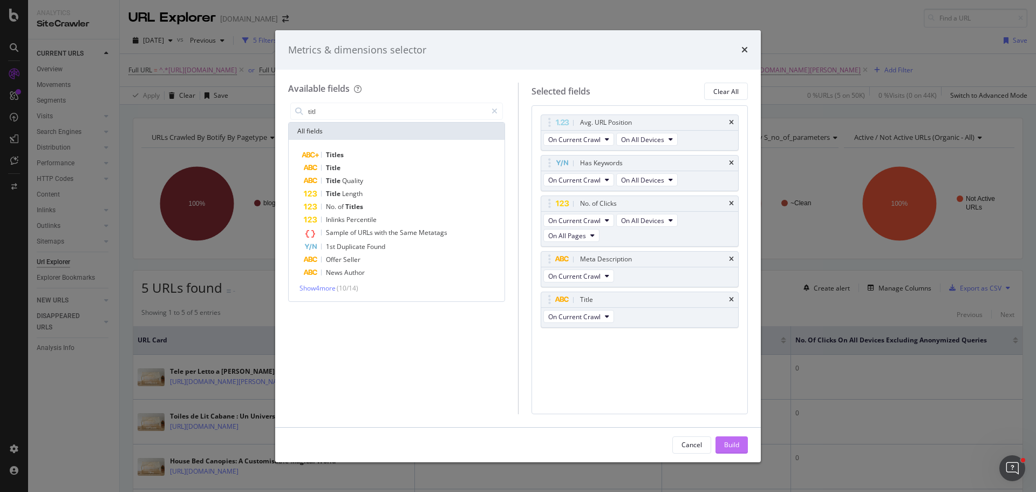
click at [732, 444] on div "Build" at bounding box center [731, 444] width 15 height 9
